Goal: Task Accomplishment & Management: Manage account settings

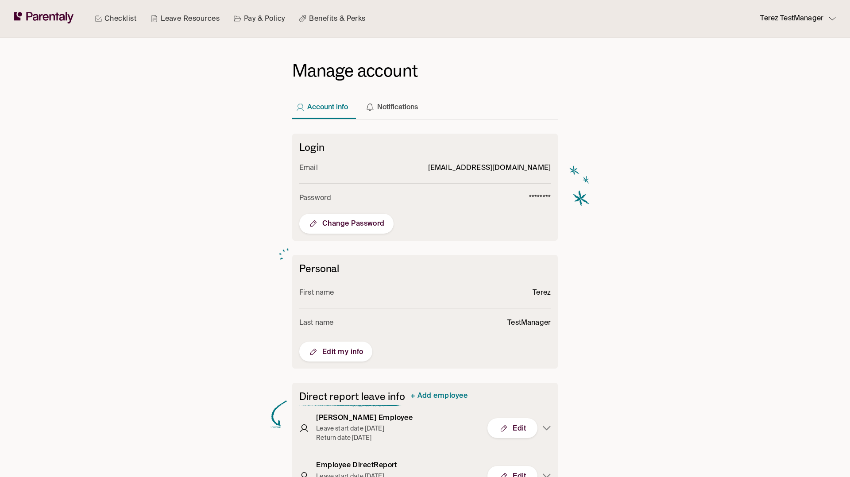
click at [809, 15] on p "Terez TestManager" at bounding box center [791, 19] width 63 height 12
click at [784, 73] on li "Log out" at bounding box center [790, 74] width 75 height 15
